Goal: Check status: Check status

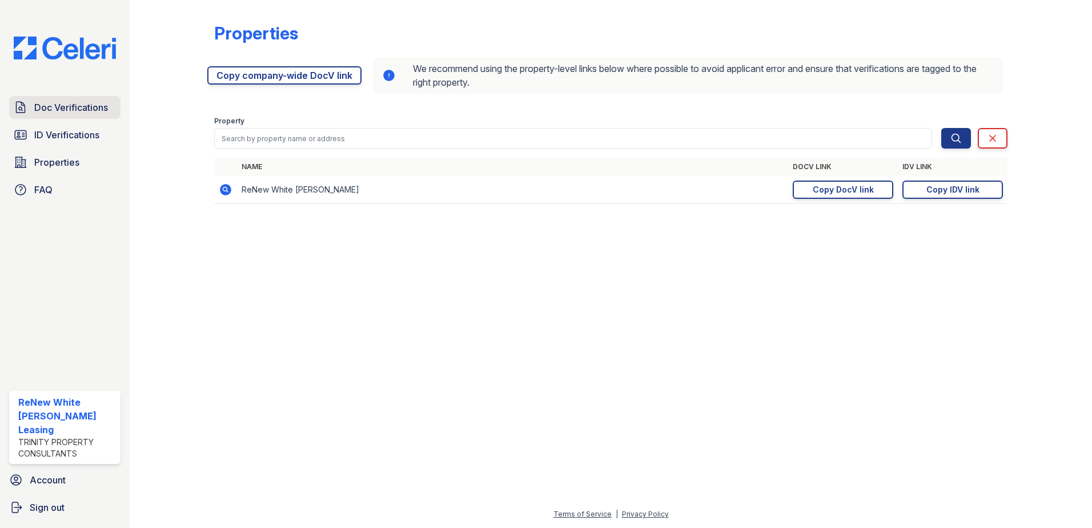
click at [81, 106] on span "Doc Verifications" at bounding box center [71, 107] width 74 height 14
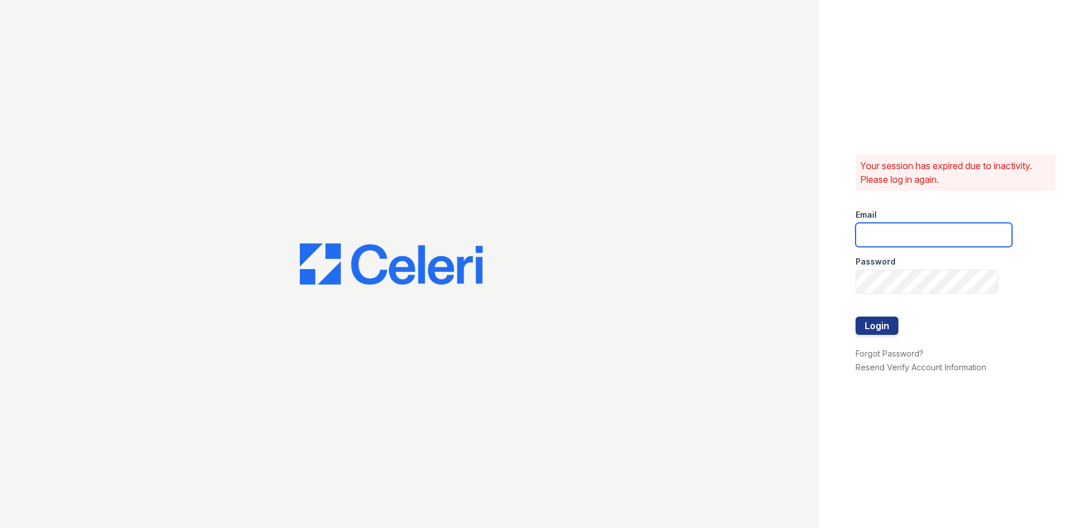
type input "[EMAIL_ADDRESS][DOMAIN_NAME]"
click at [864, 330] on button "Login" at bounding box center [876, 325] width 43 height 18
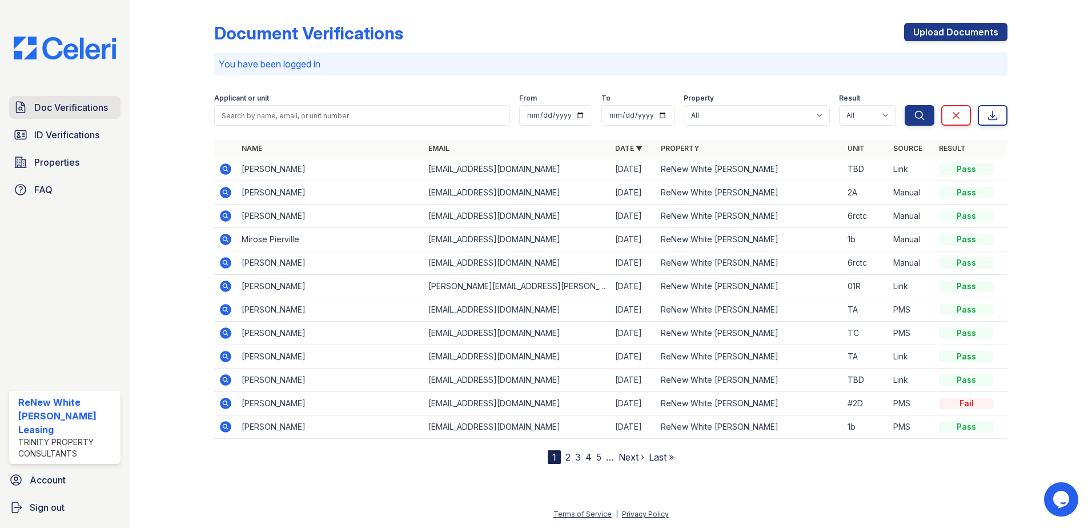
click at [79, 106] on span "Doc Verifications" at bounding box center [71, 107] width 74 height 14
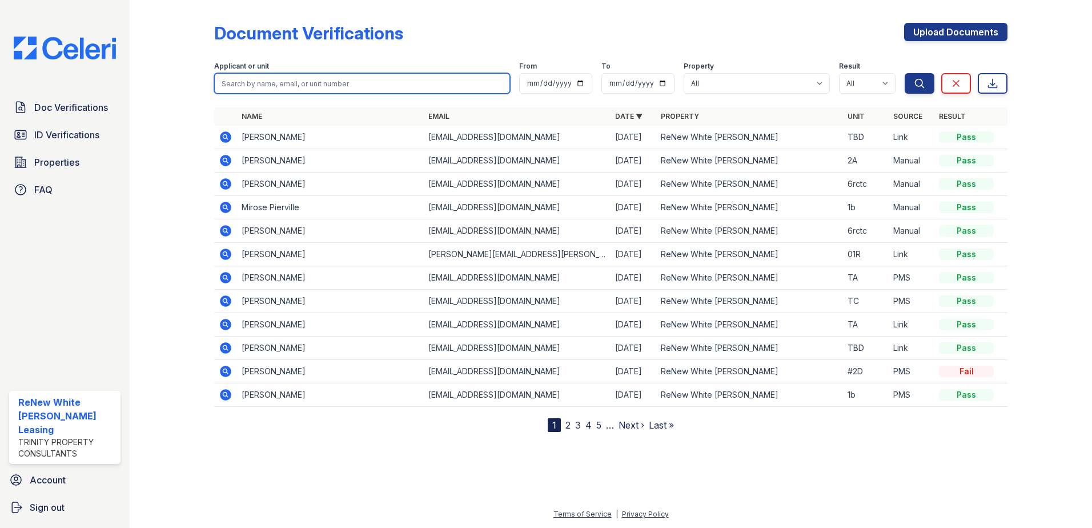
click at [264, 87] on input "search" at bounding box center [362, 83] width 296 height 21
type input "zelma"
click at [904, 73] on button "Search" at bounding box center [919, 83] width 30 height 21
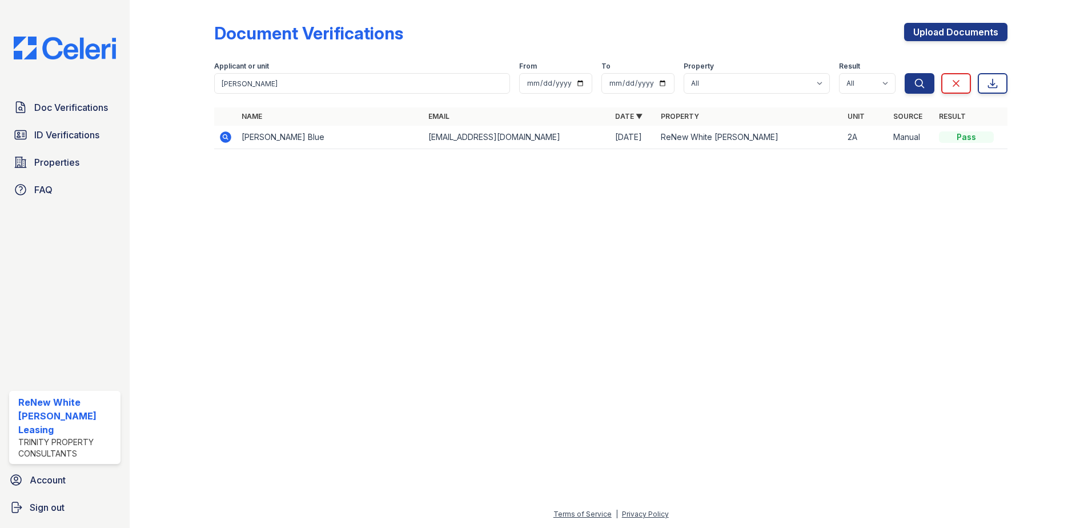
click at [231, 136] on icon at bounding box center [226, 137] width 14 height 14
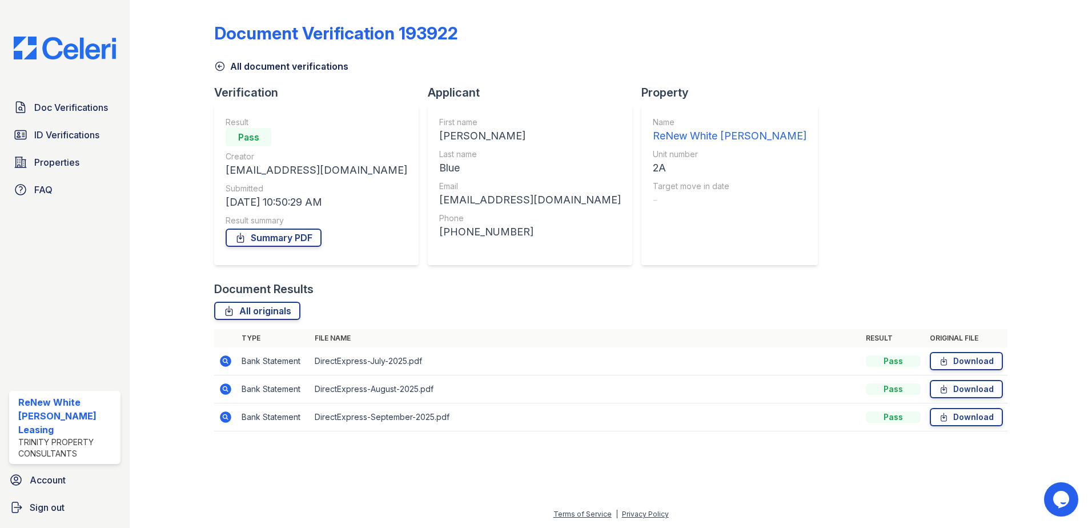
click at [227, 360] on icon at bounding box center [226, 361] width 14 height 14
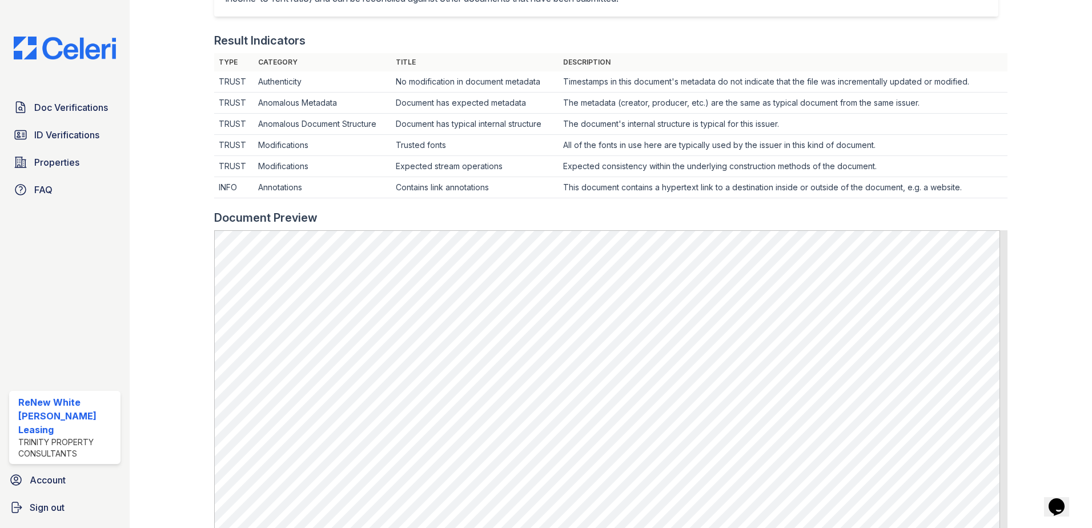
scroll to position [400, 0]
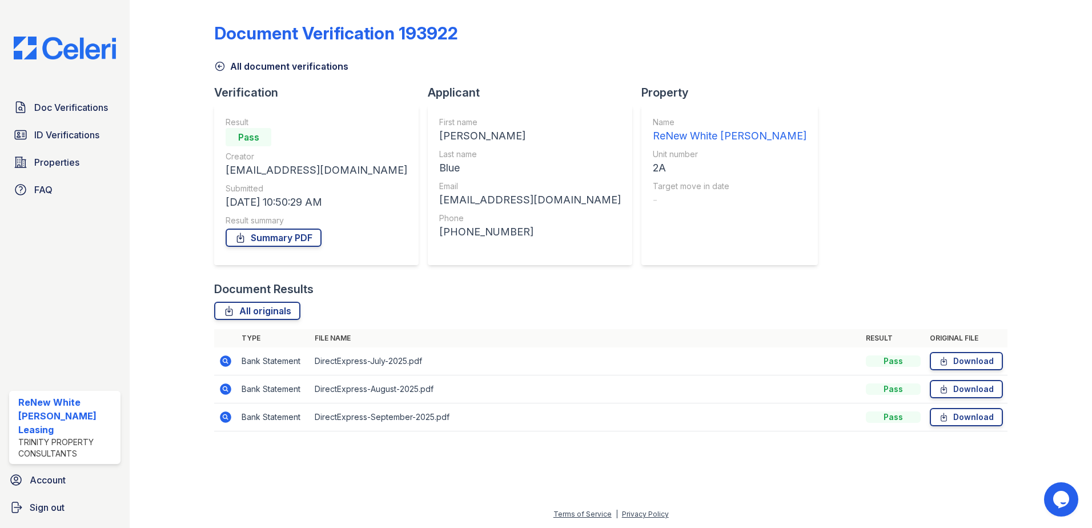
click at [223, 391] on icon at bounding box center [225, 388] width 11 height 11
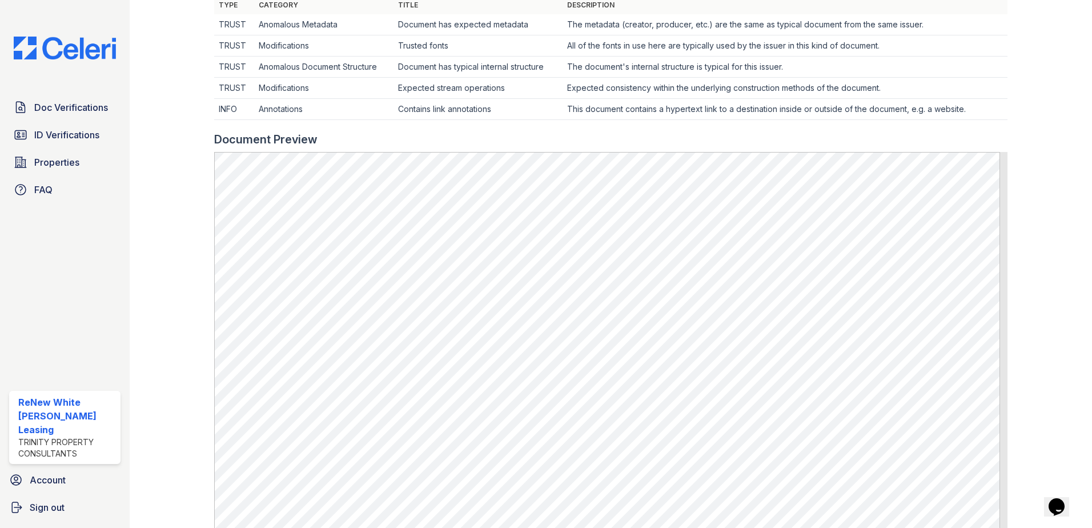
scroll to position [400, 0]
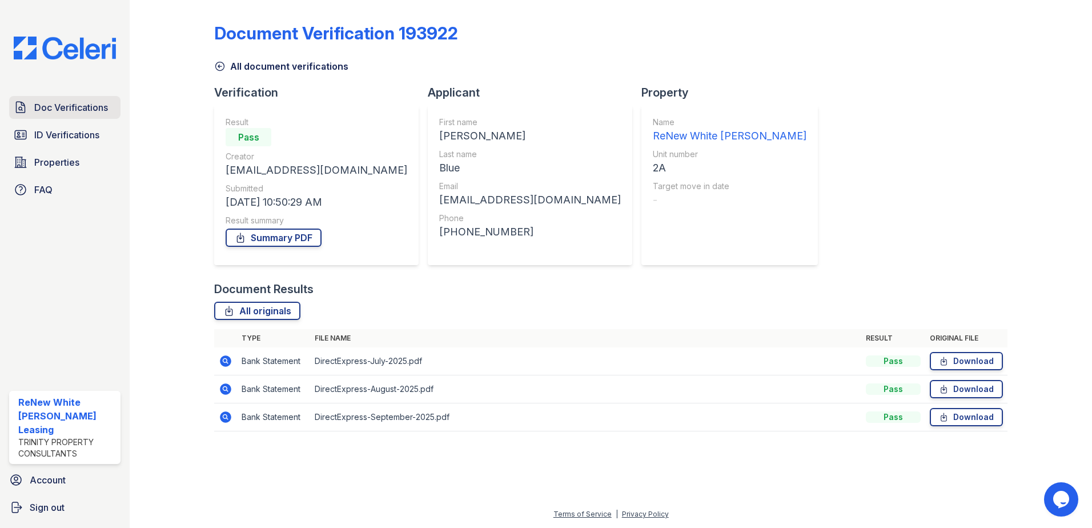
click at [22, 107] on icon at bounding box center [21, 107] width 14 height 14
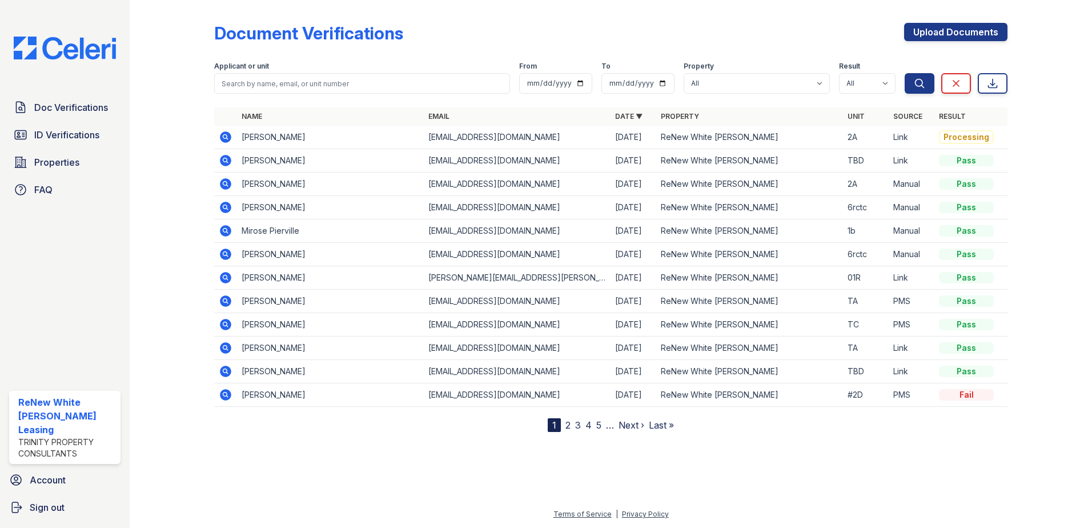
click at [225, 154] on icon at bounding box center [226, 161] width 14 height 14
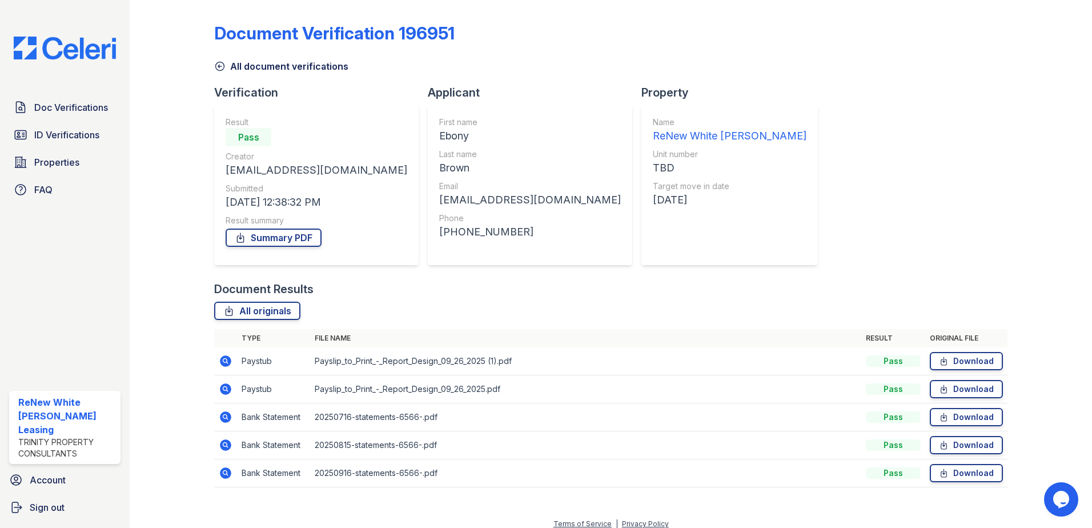
click at [228, 357] on icon at bounding box center [225, 360] width 11 height 11
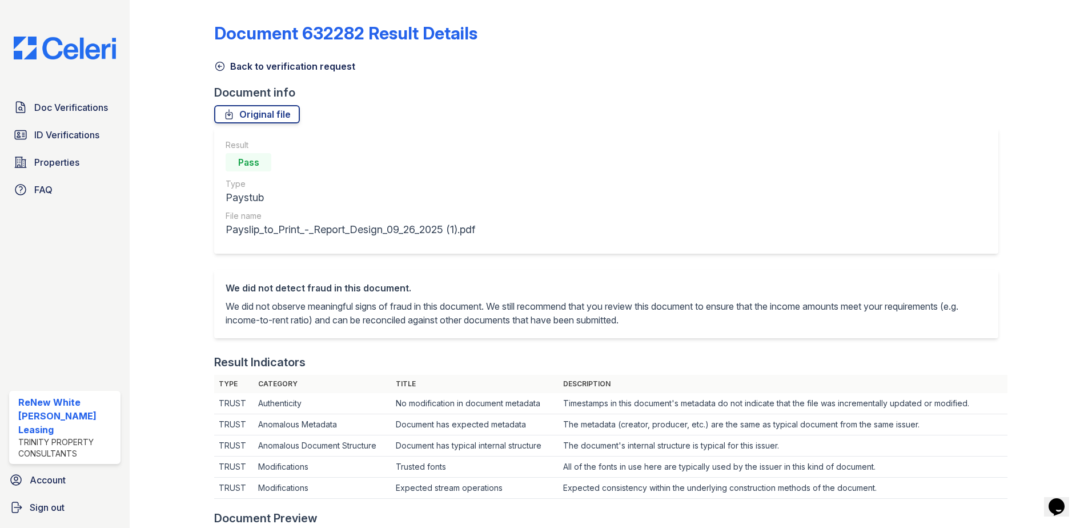
click at [214, 66] on icon at bounding box center [219, 66] width 11 height 11
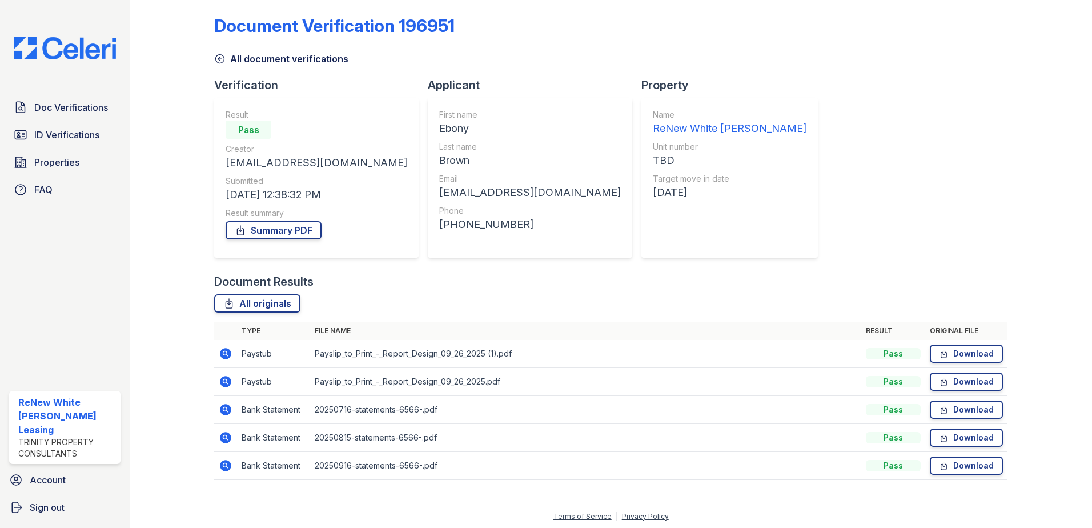
scroll to position [10, 0]
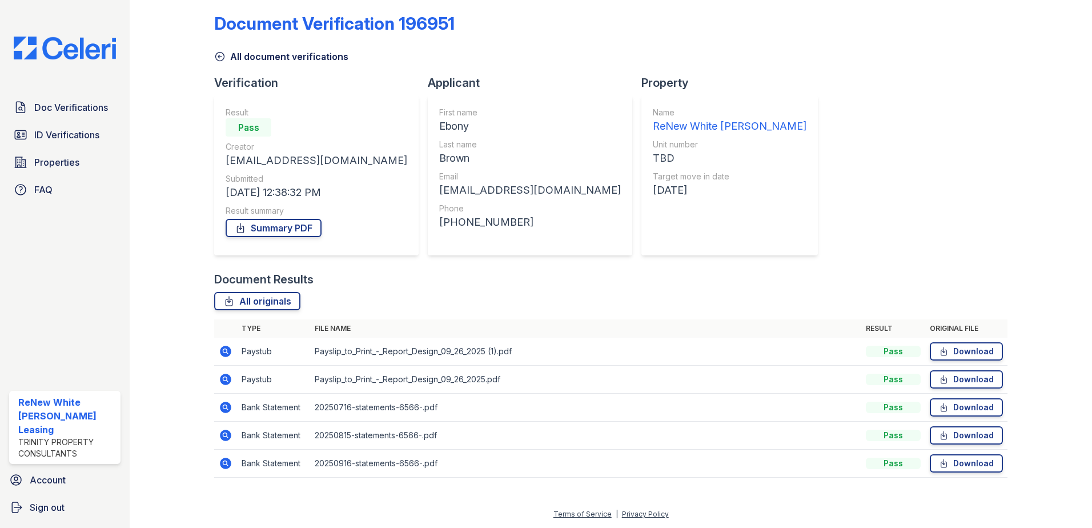
click at [227, 380] on icon at bounding box center [226, 379] width 14 height 14
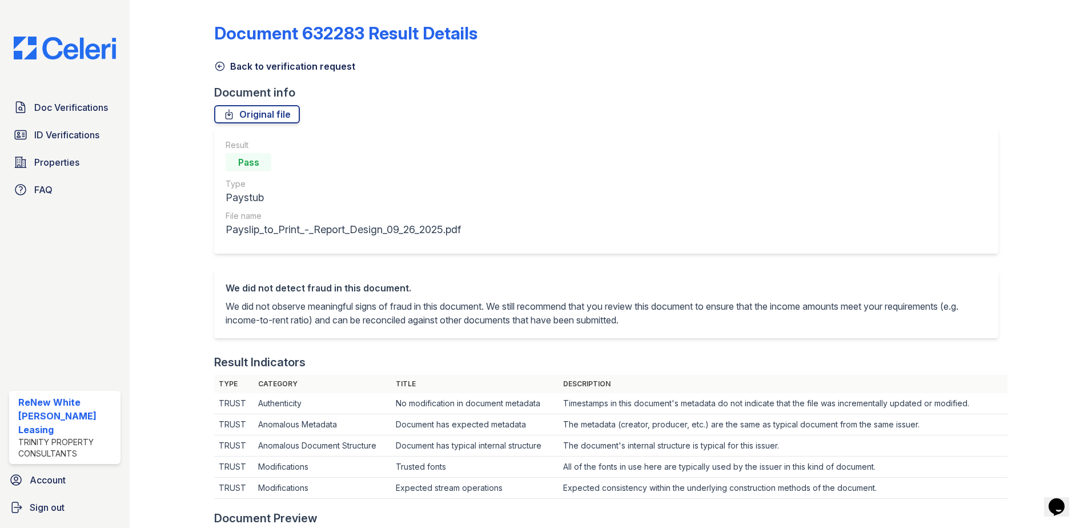
click at [219, 69] on icon at bounding box center [219, 66] width 11 height 11
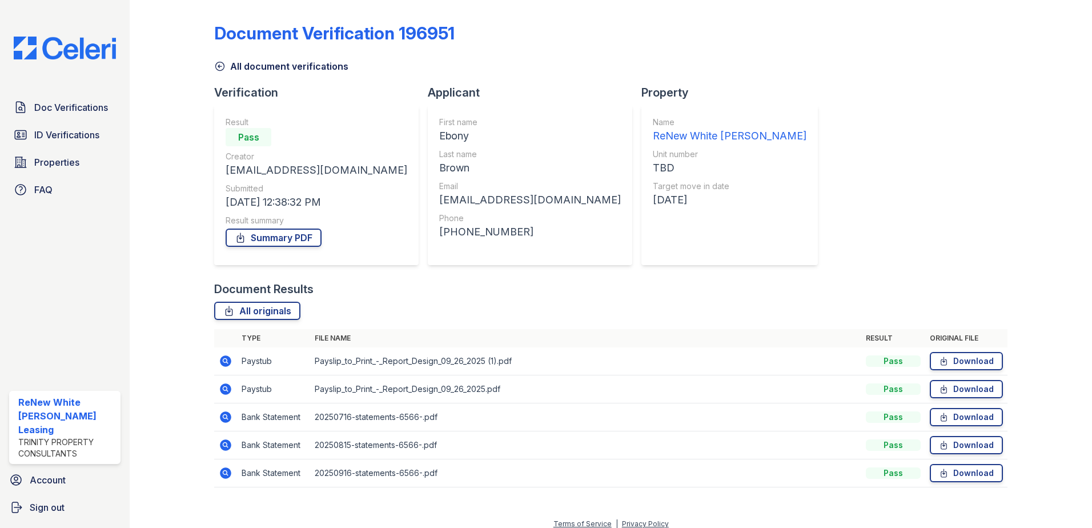
scroll to position [10, 0]
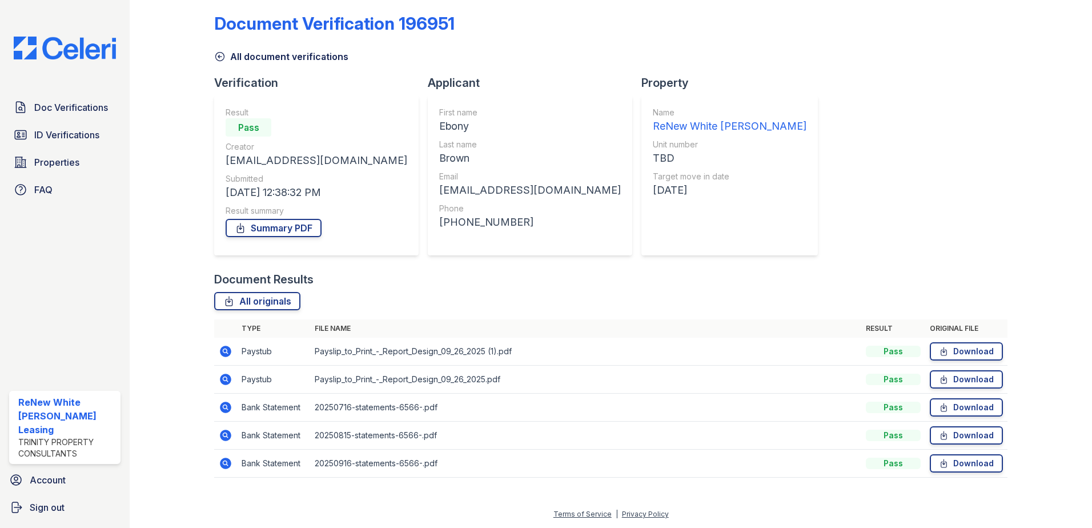
click at [227, 413] on icon at bounding box center [226, 407] width 14 height 14
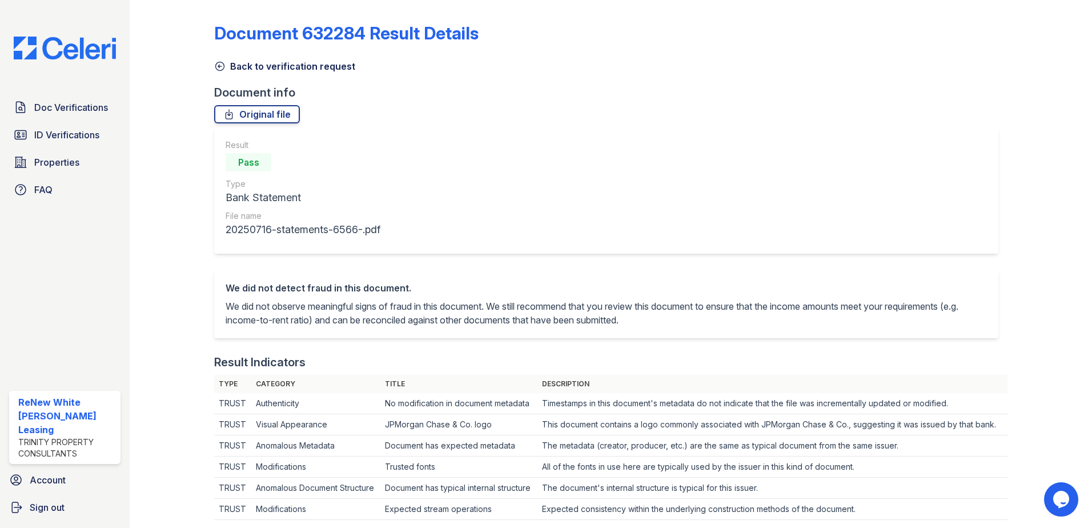
click at [219, 62] on icon at bounding box center [220, 66] width 9 height 9
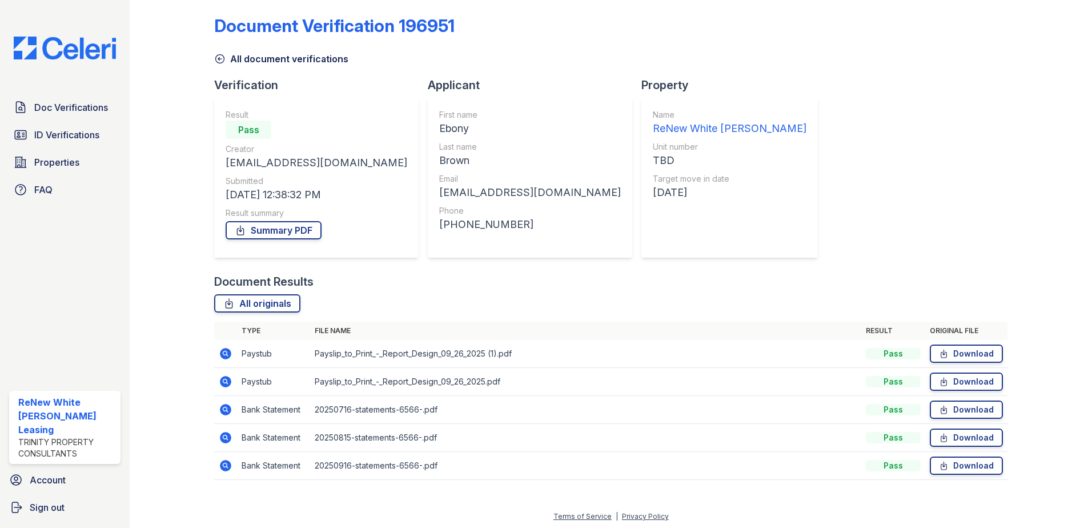
scroll to position [10, 0]
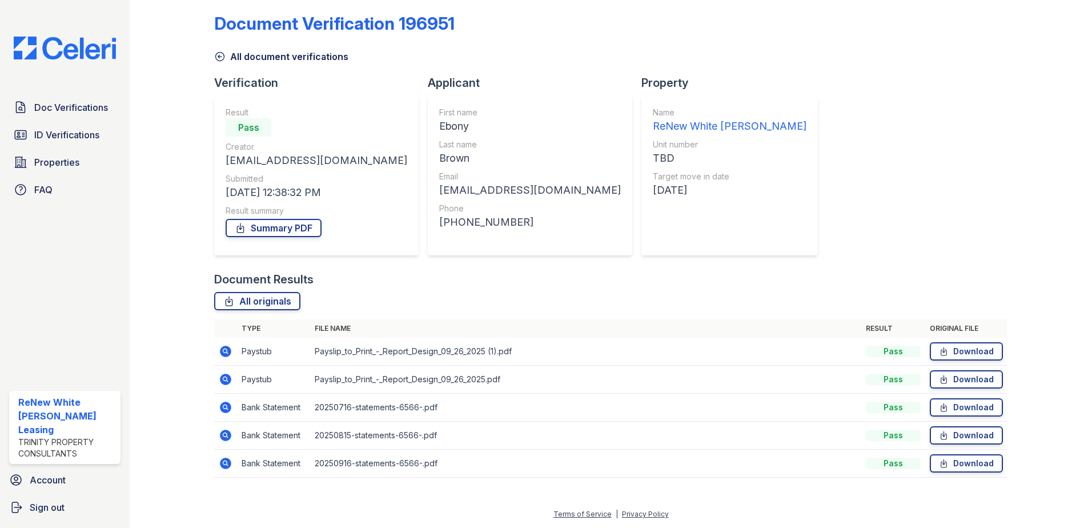
click at [228, 435] on icon at bounding box center [225, 434] width 11 height 11
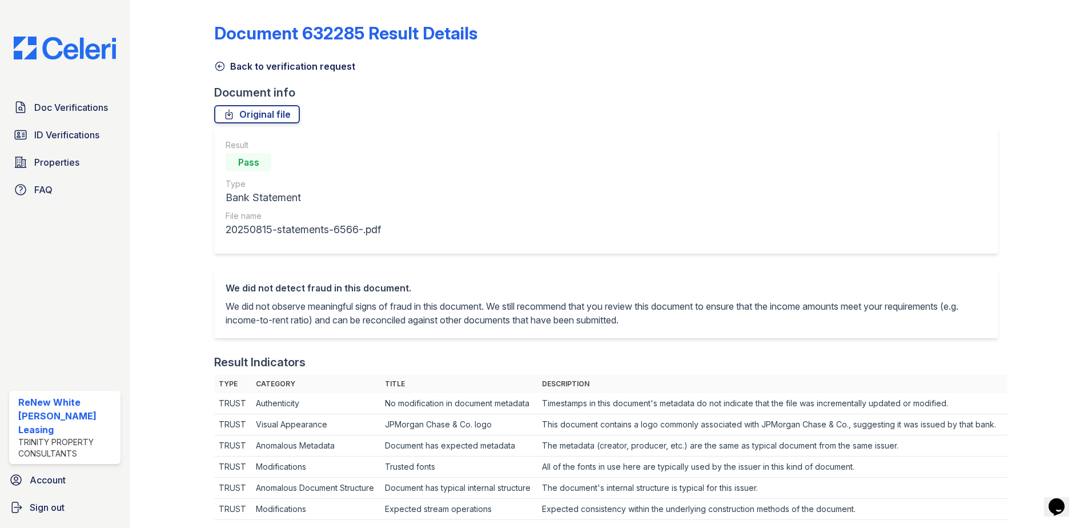
click at [222, 70] on icon at bounding box center [219, 66] width 11 height 11
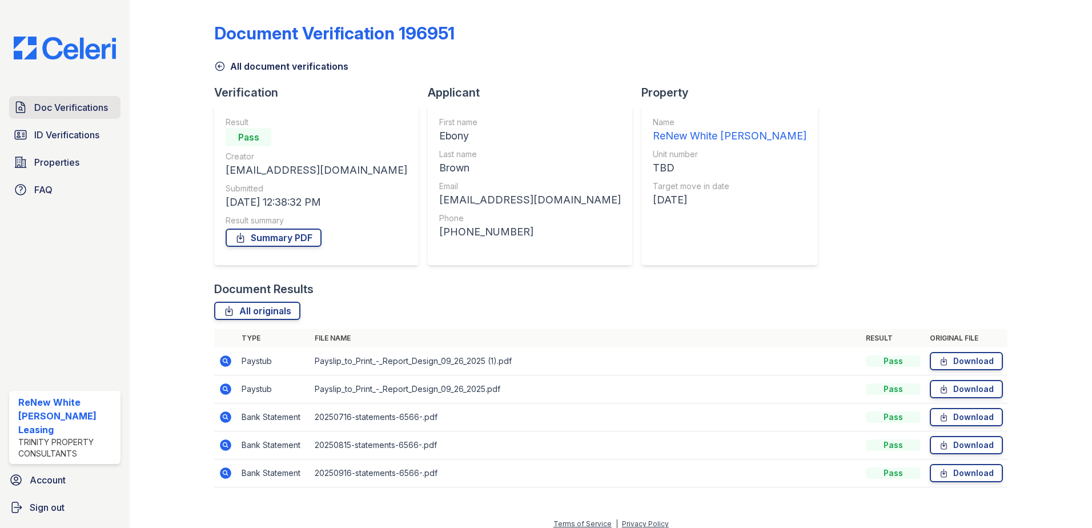
click at [76, 108] on span "Doc Verifications" at bounding box center [71, 107] width 74 height 14
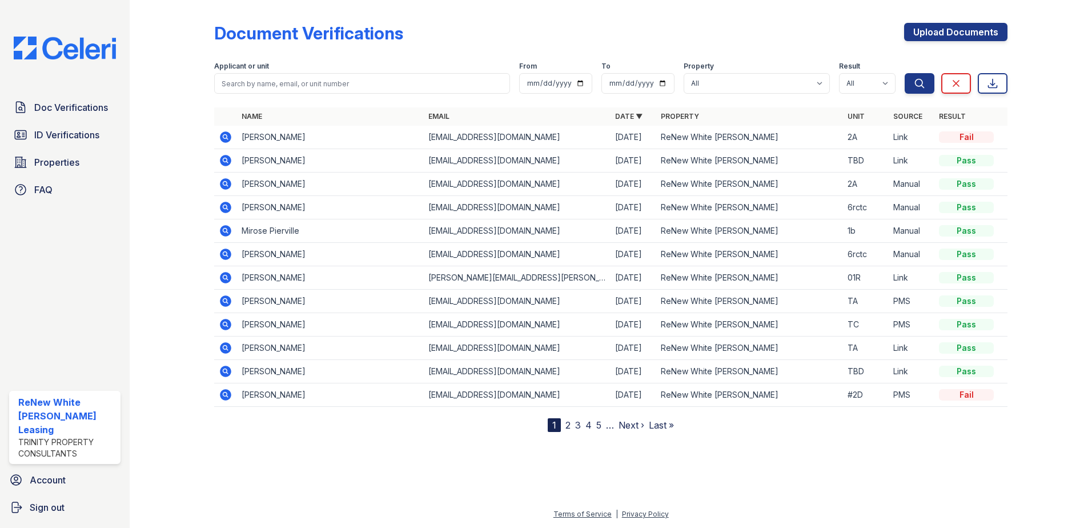
click at [222, 138] on icon at bounding box center [225, 136] width 11 height 11
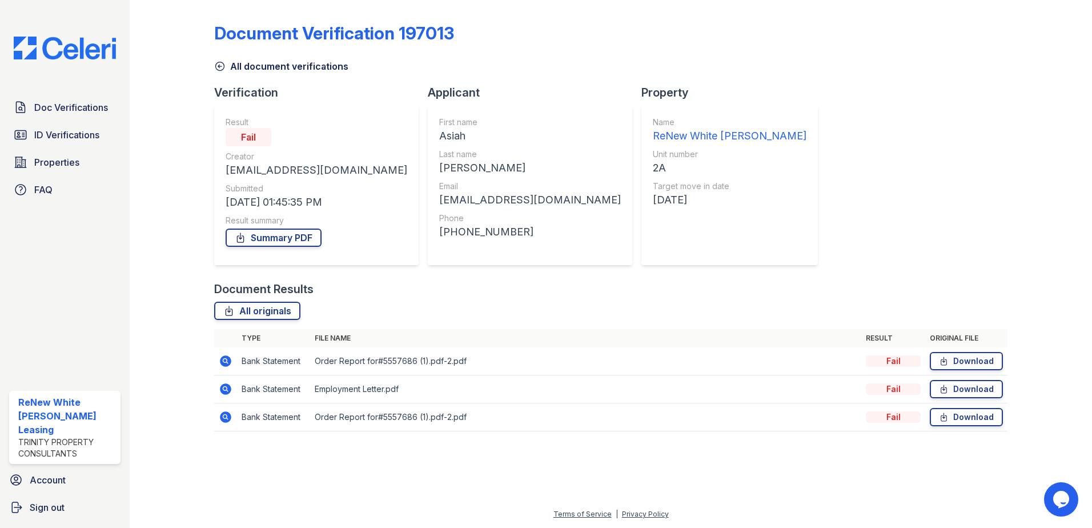
click at [228, 359] on icon at bounding box center [225, 360] width 11 height 11
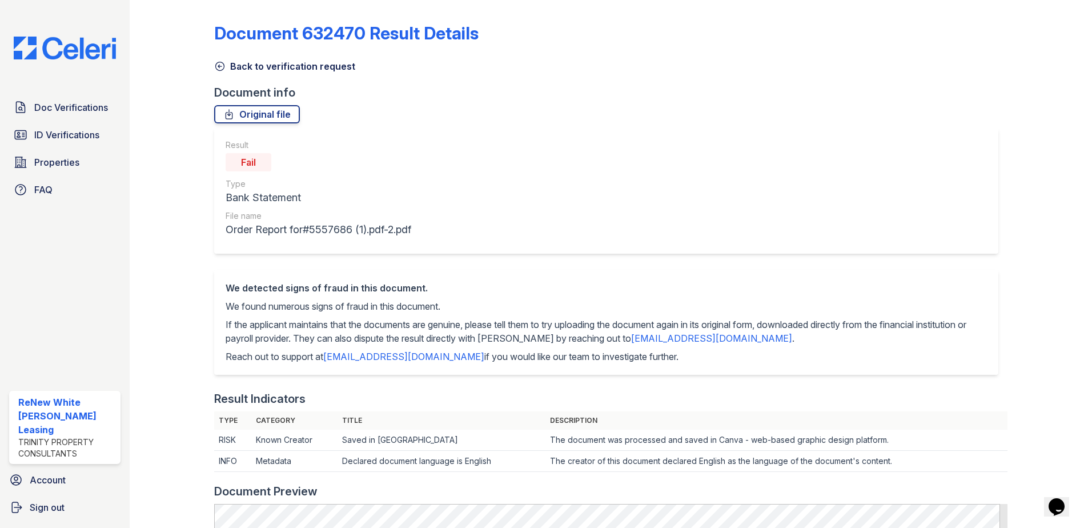
click at [219, 65] on icon at bounding box center [220, 66] width 9 height 9
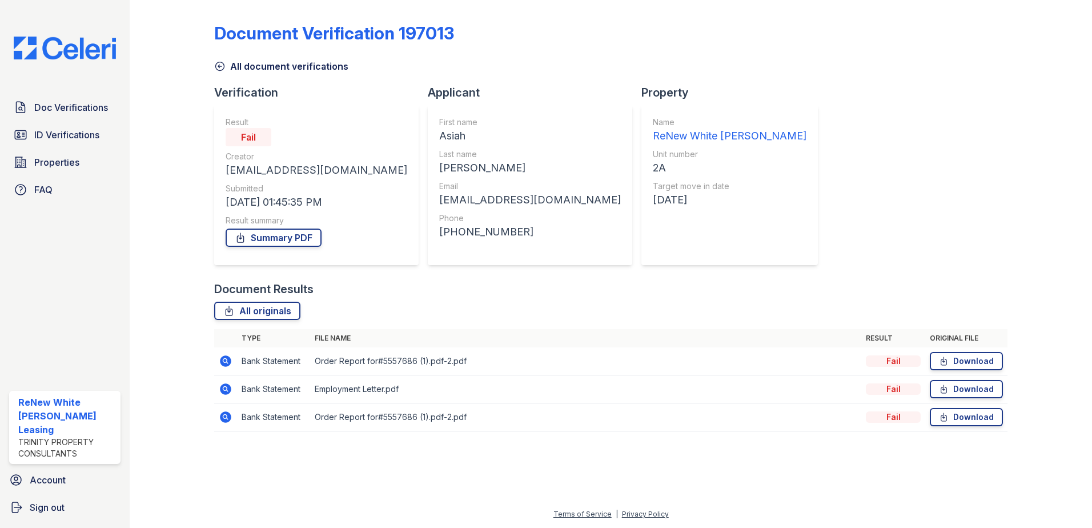
click at [227, 388] on icon at bounding box center [226, 389] width 14 height 14
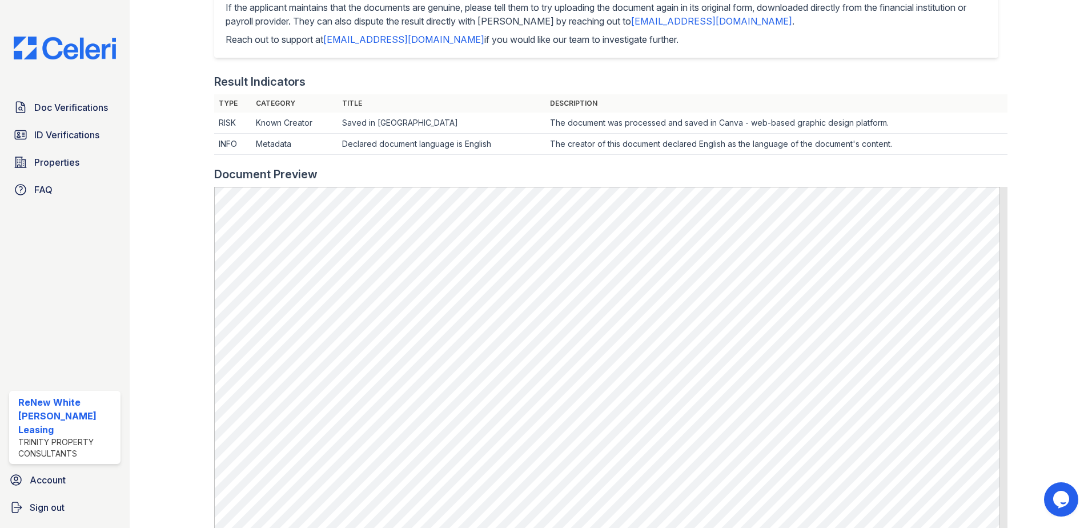
scroll to position [343, 0]
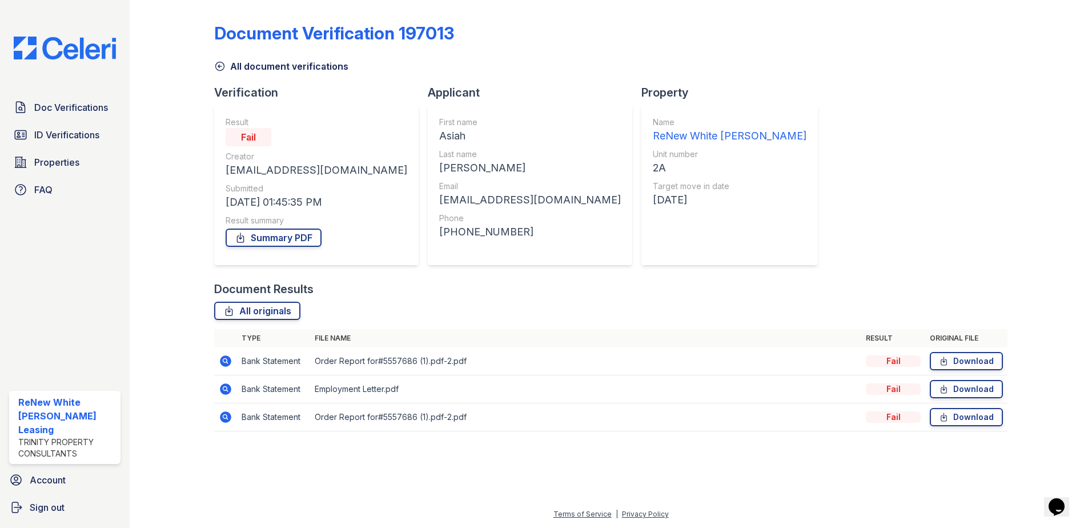
click at [221, 418] on icon at bounding box center [225, 416] width 11 height 11
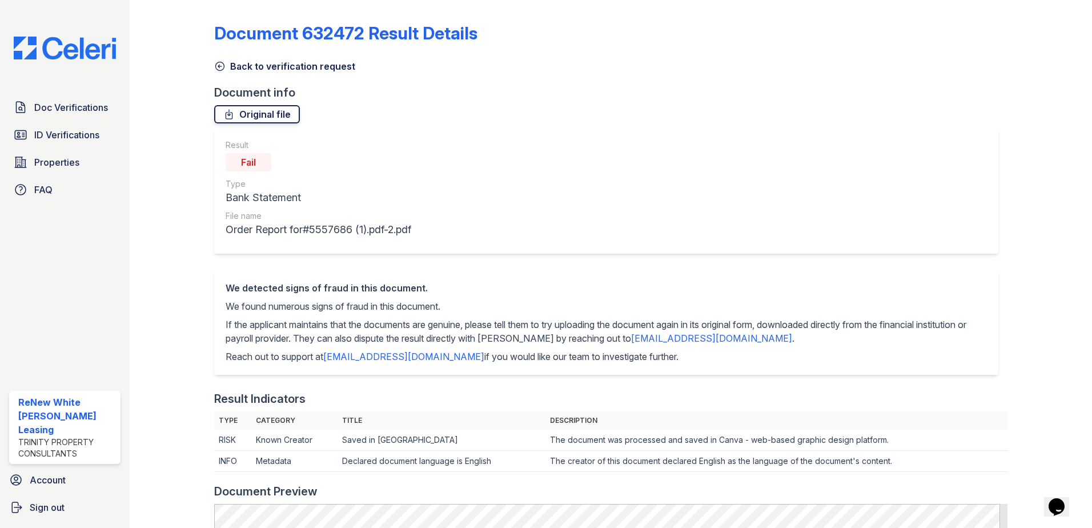
click at [263, 116] on link "Original file" at bounding box center [257, 114] width 86 height 18
click at [53, 100] on link "Doc Verifications" at bounding box center [64, 107] width 111 height 23
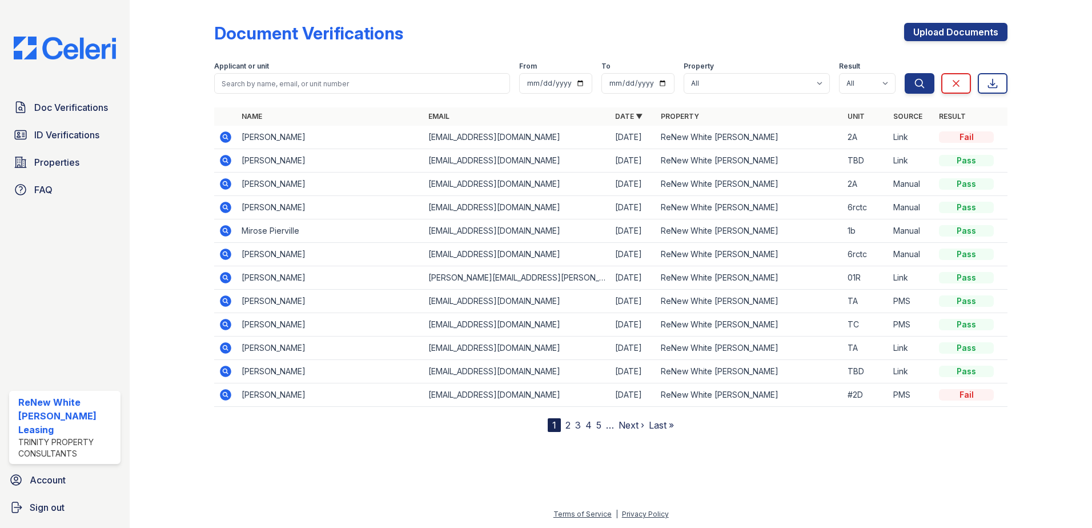
click at [223, 158] on icon at bounding box center [225, 160] width 11 height 11
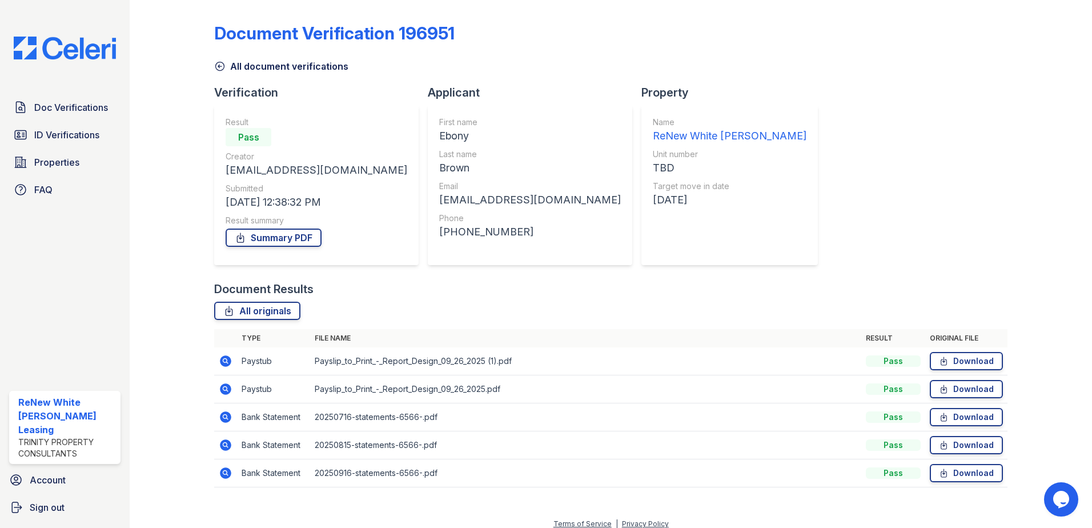
click at [223, 354] on icon at bounding box center [226, 361] width 14 height 14
